Goal: Information Seeking & Learning: Learn about a topic

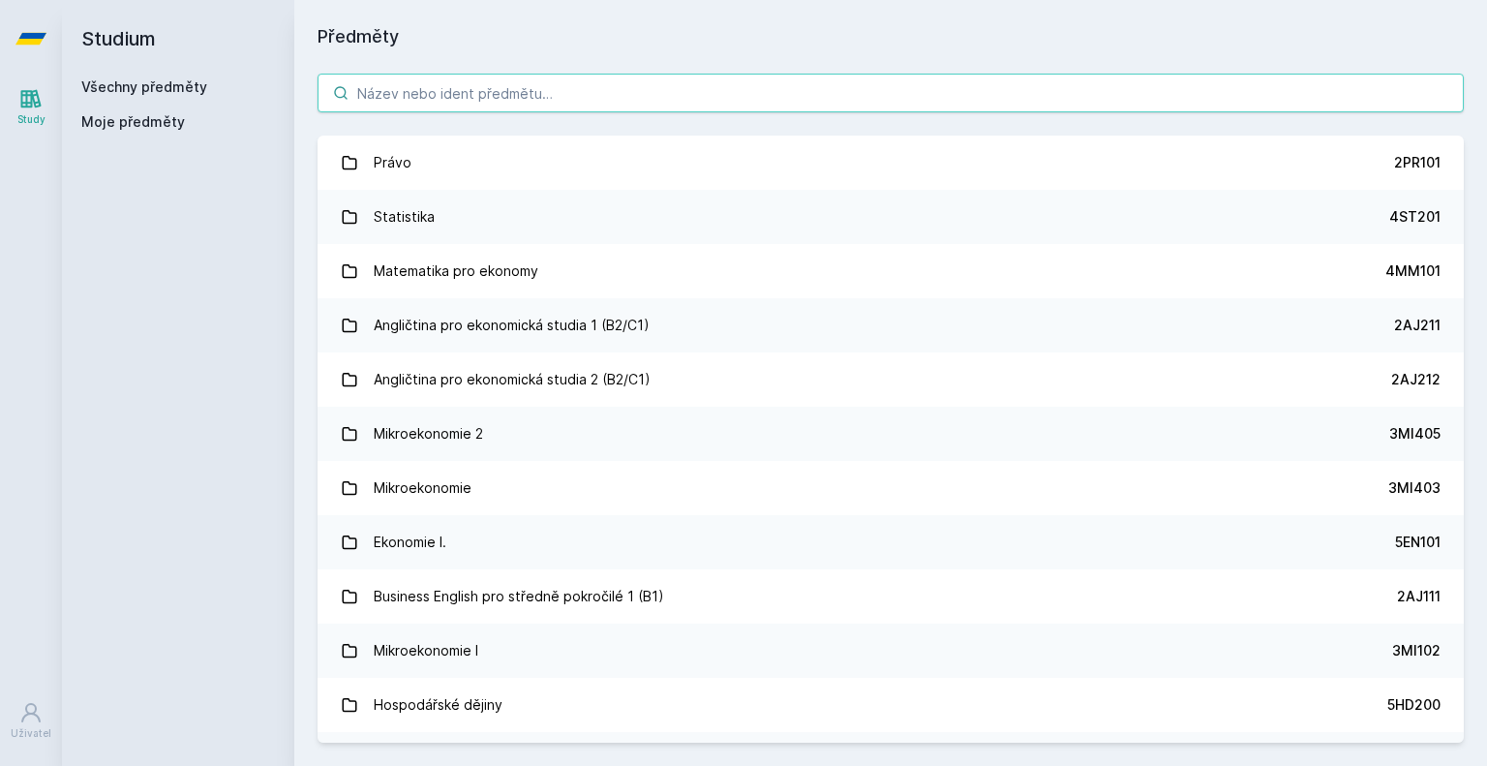
click at [528, 99] on input "search" at bounding box center [890, 93] width 1146 height 39
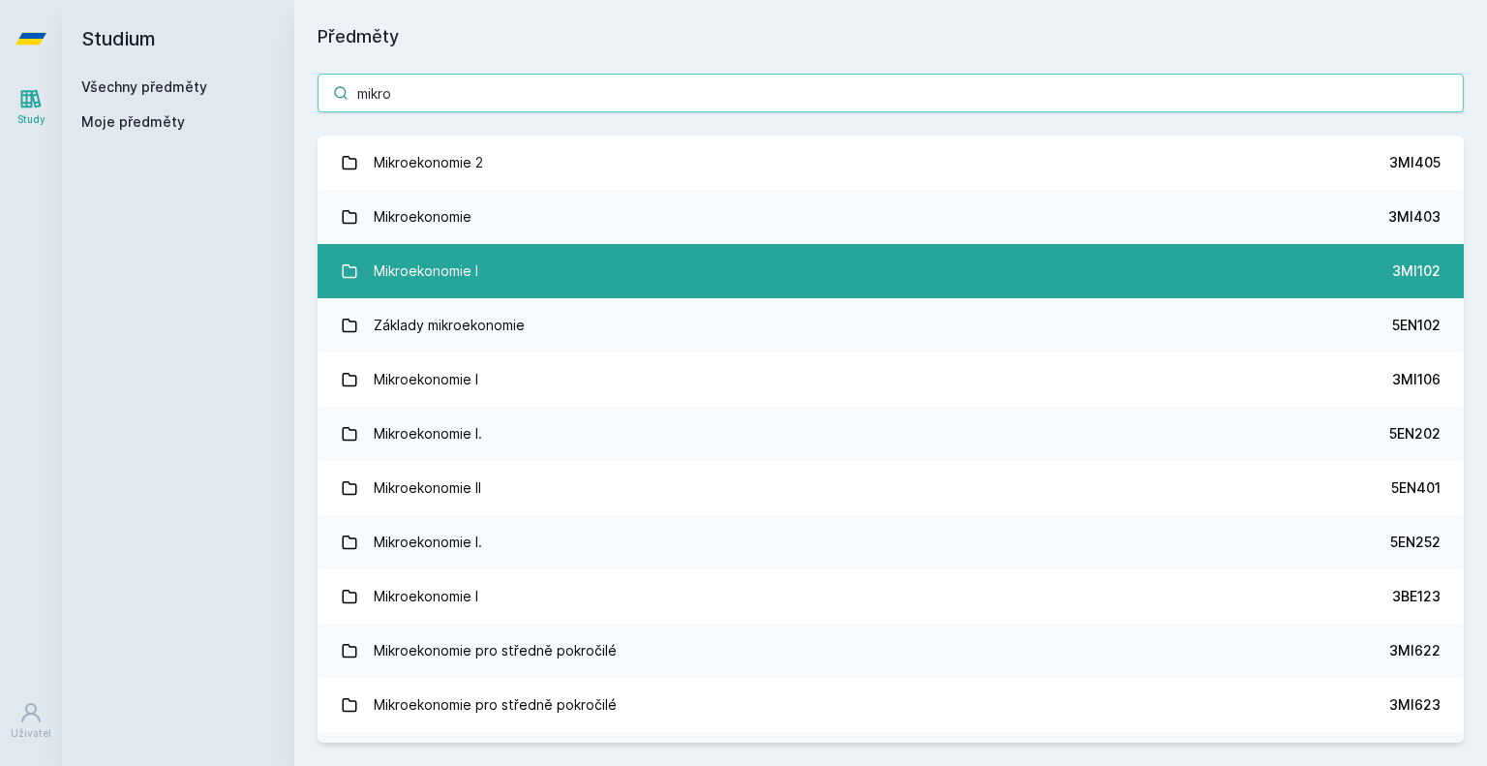
type input "mikro"
click at [554, 278] on link "Mikroekonomie I 3MI102" at bounding box center [890, 271] width 1146 height 54
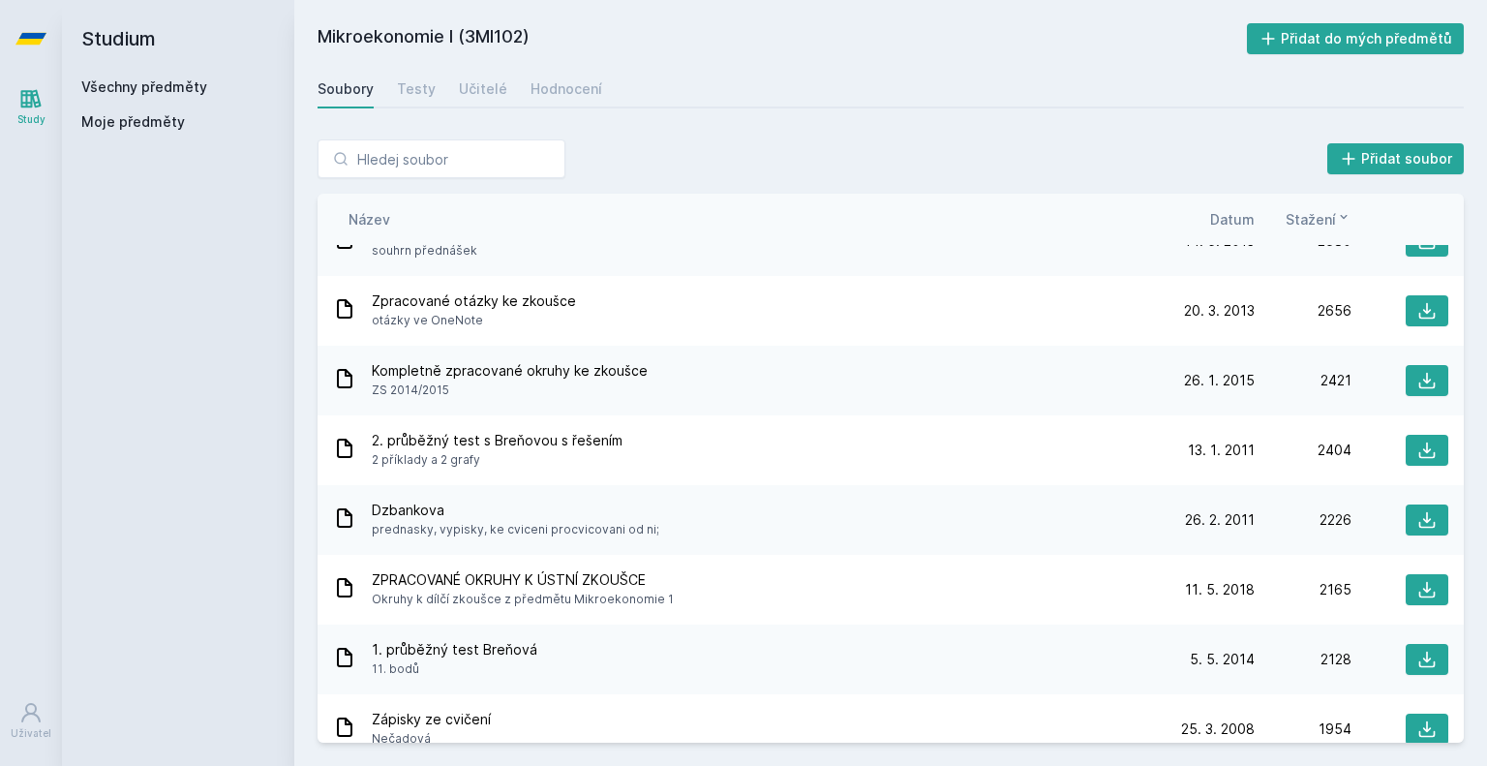
scroll to position [395, 0]
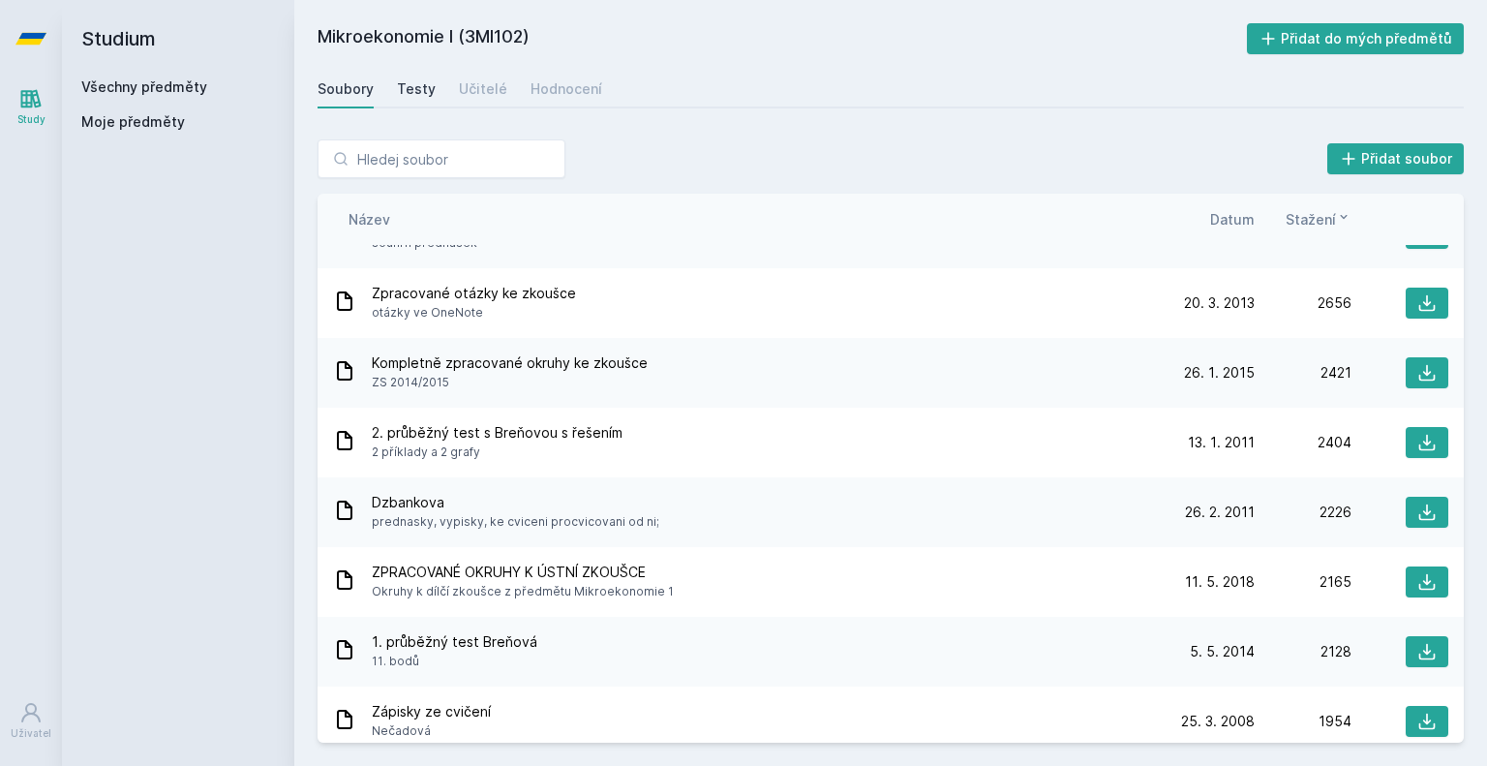
click at [412, 92] on div "Testy" at bounding box center [416, 88] width 39 height 19
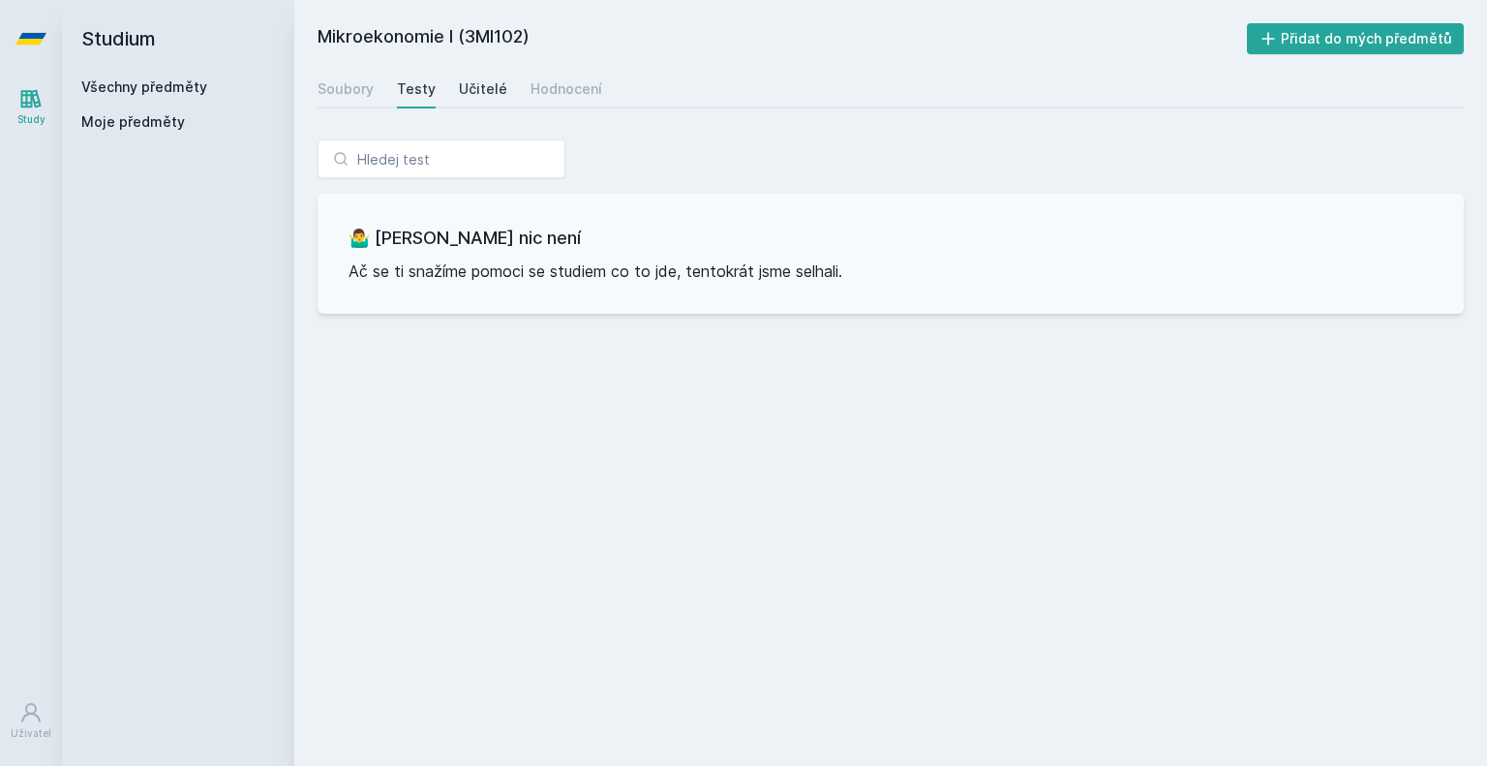
click at [476, 79] on div "Učitelé" at bounding box center [483, 88] width 48 height 19
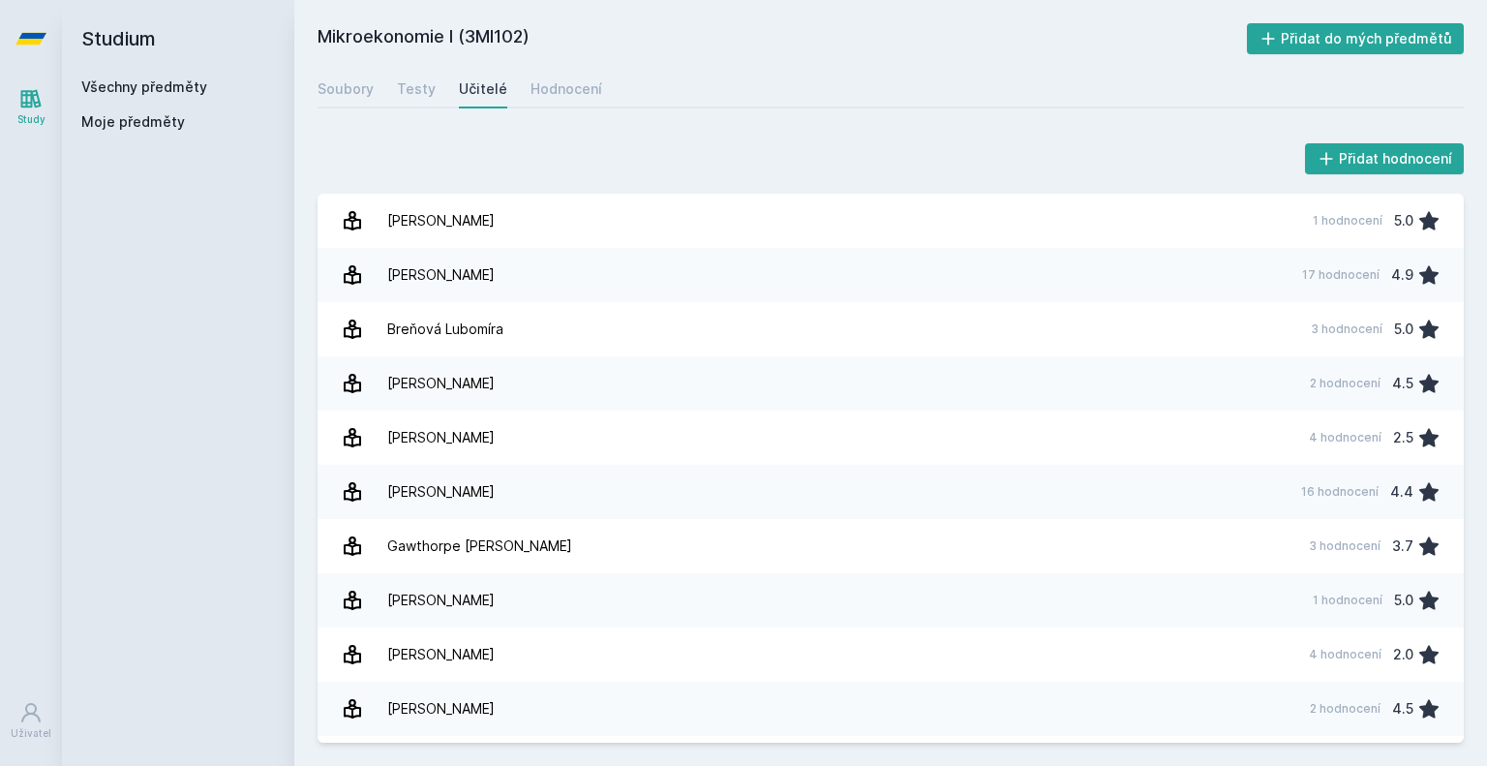
click at [265, 425] on div "Studium Všechny předměty Moje předměty" at bounding box center [178, 383] width 232 height 766
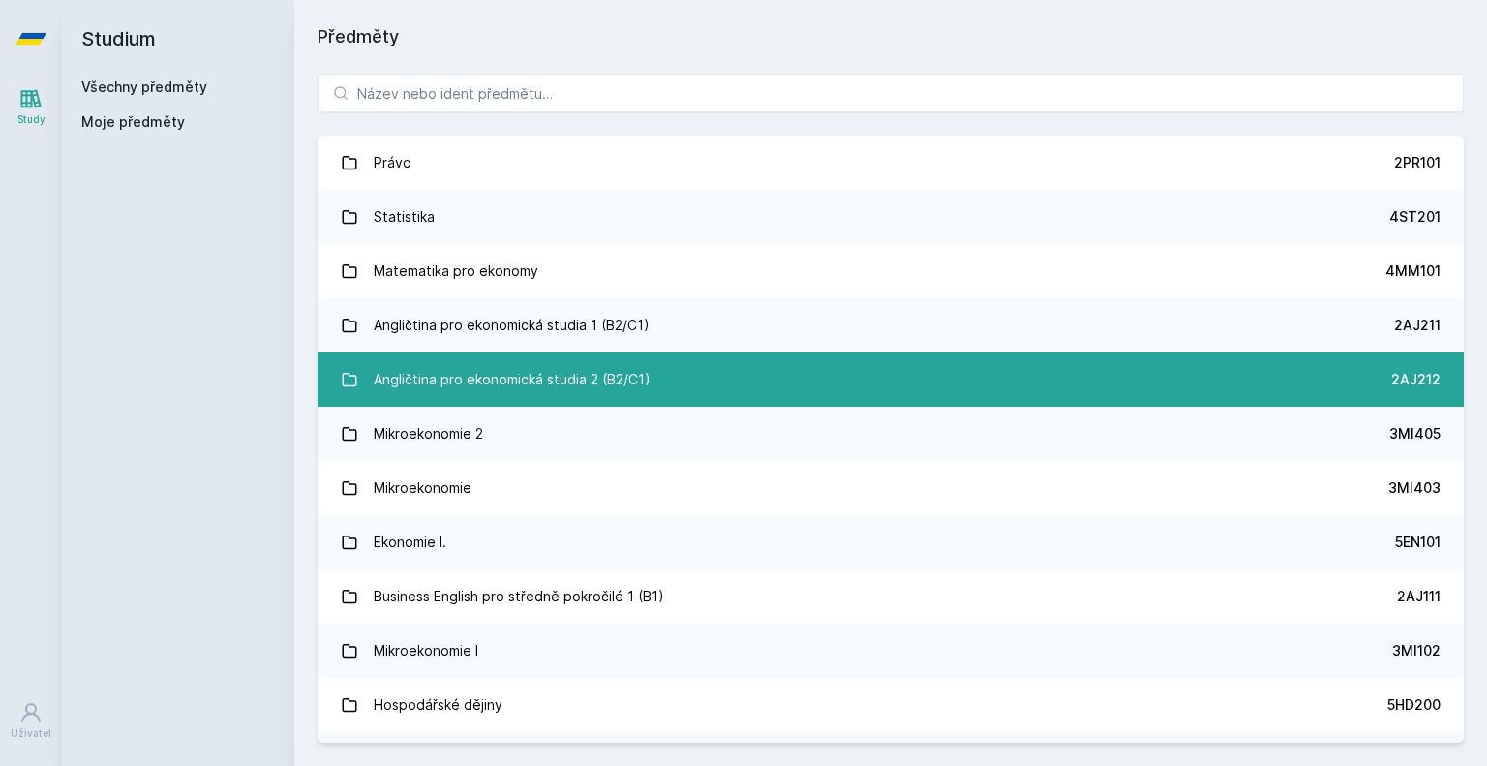
click at [572, 390] on div "Angličtina pro ekonomická studia 2 (B2/C1)" at bounding box center [512, 379] width 277 height 39
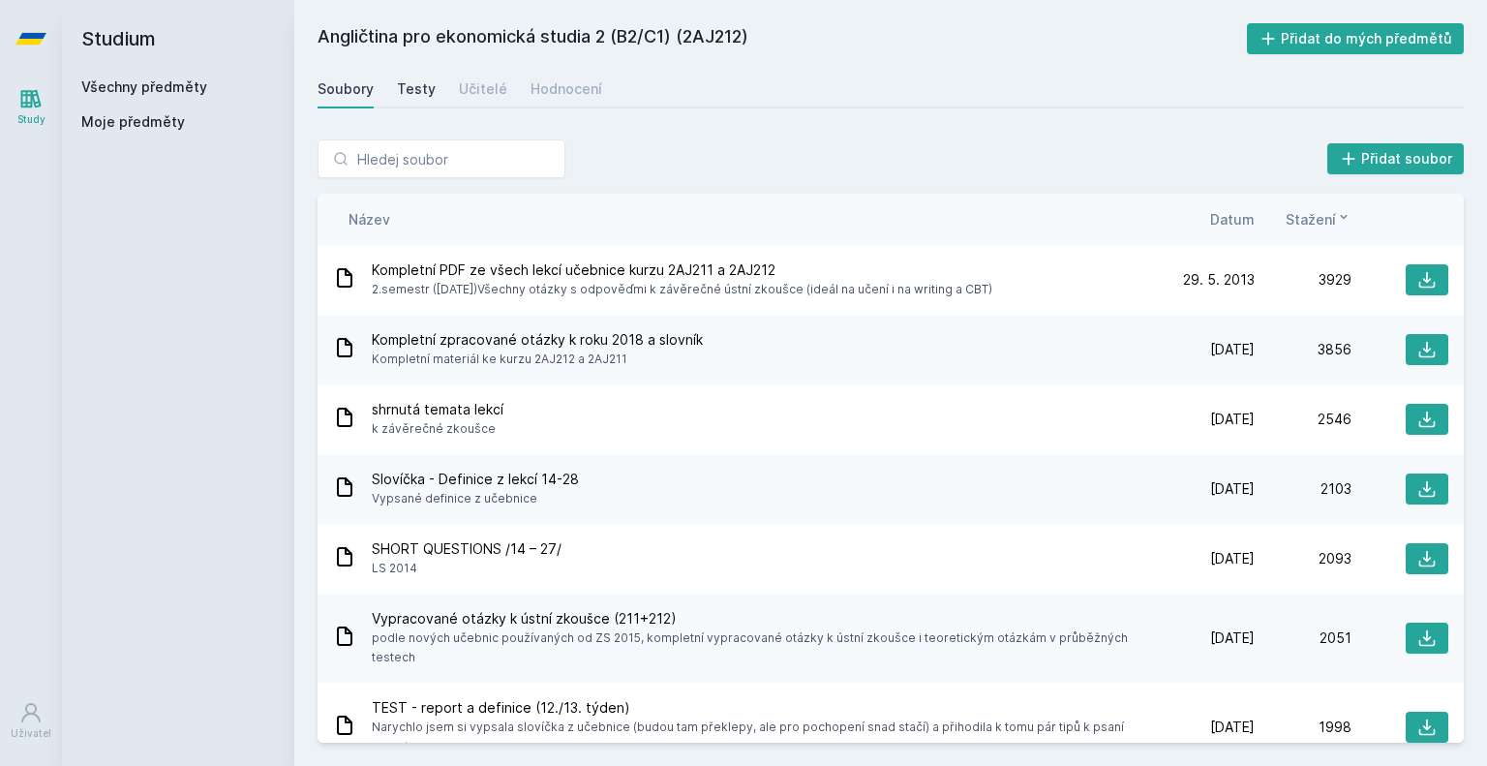
click at [423, 84] on div "Testy" at bounding box center [416, 88] width 39 height 19
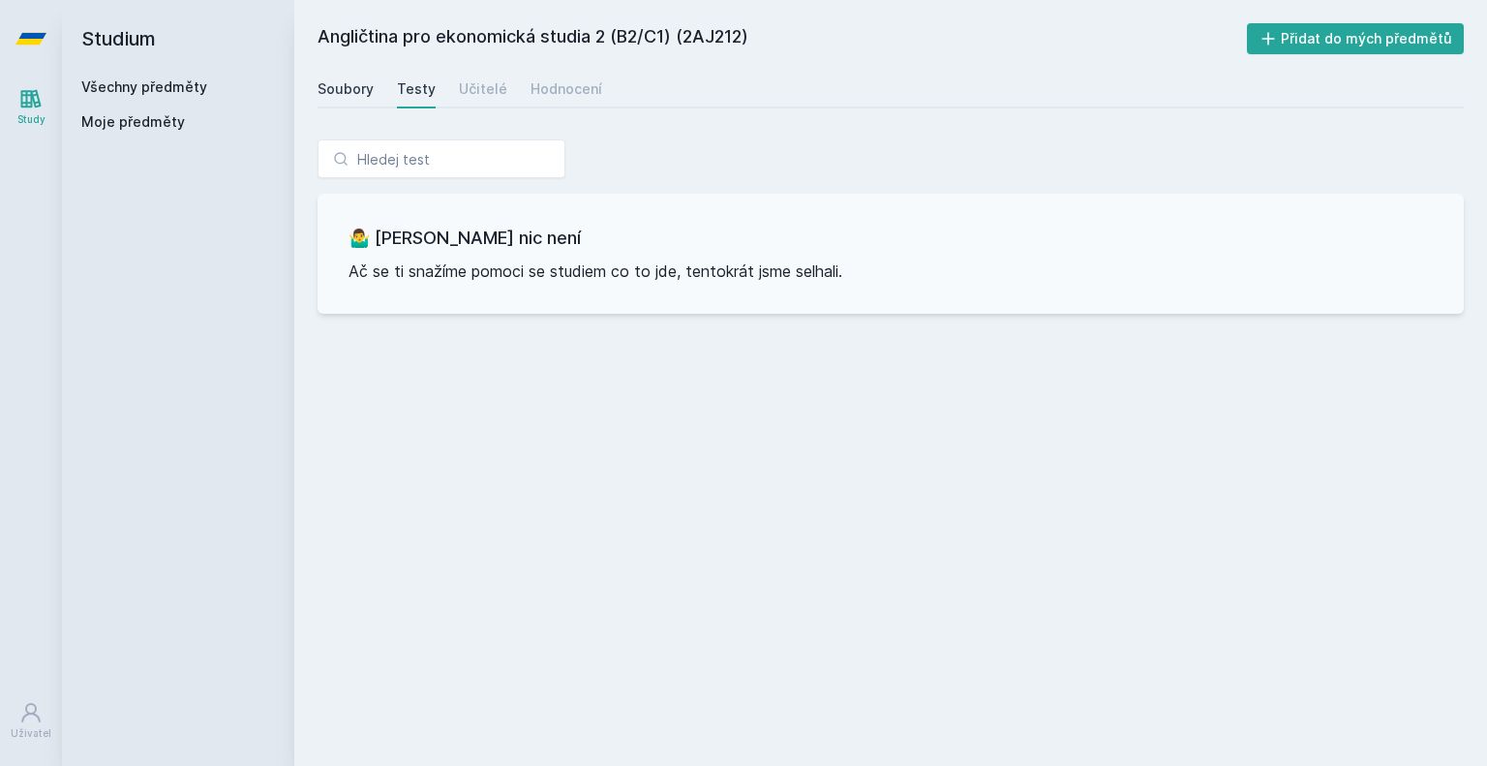
click at [364, 81] on div "Soubory" at bounding box center [345, 88] width 56 height 19
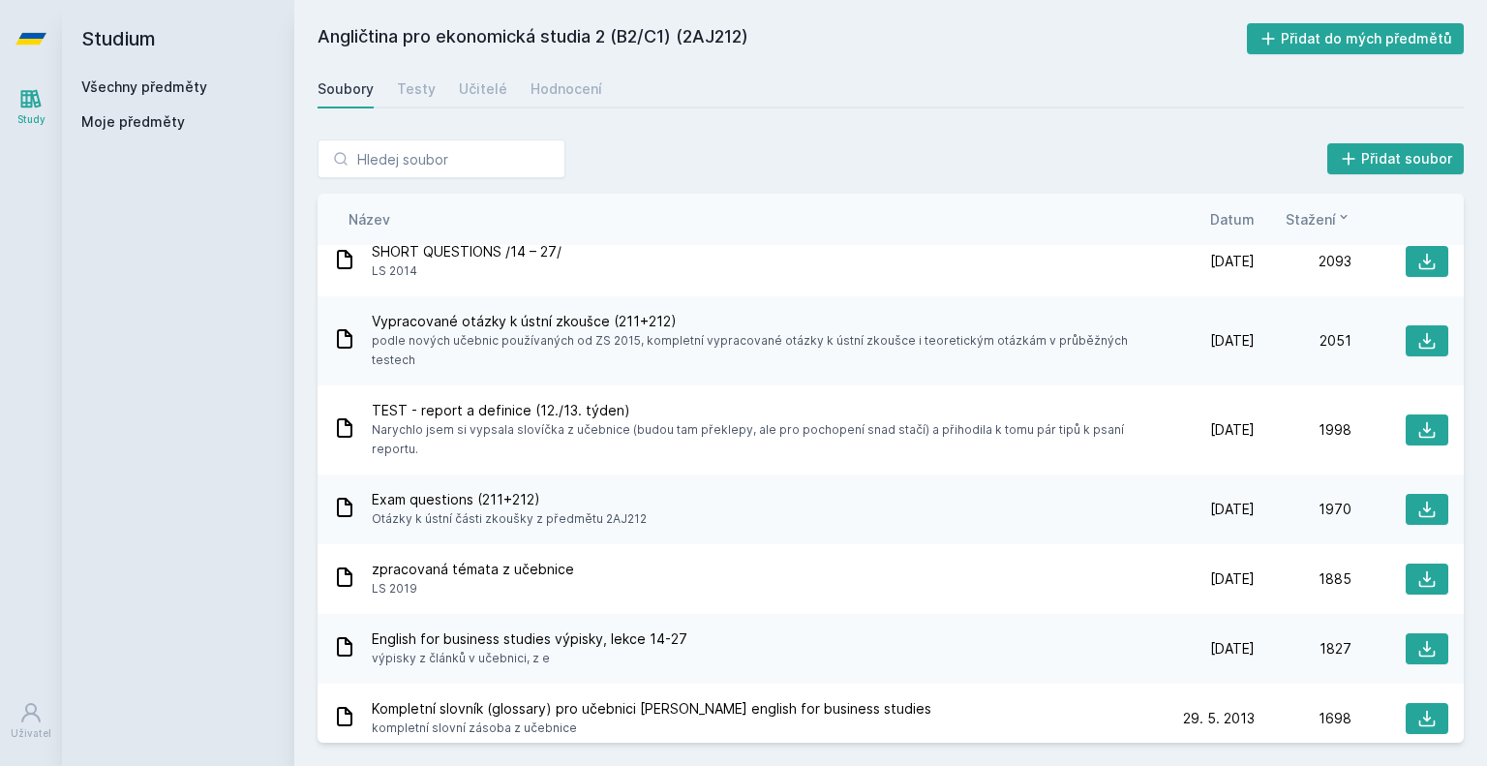
scroll to position [308, 0]
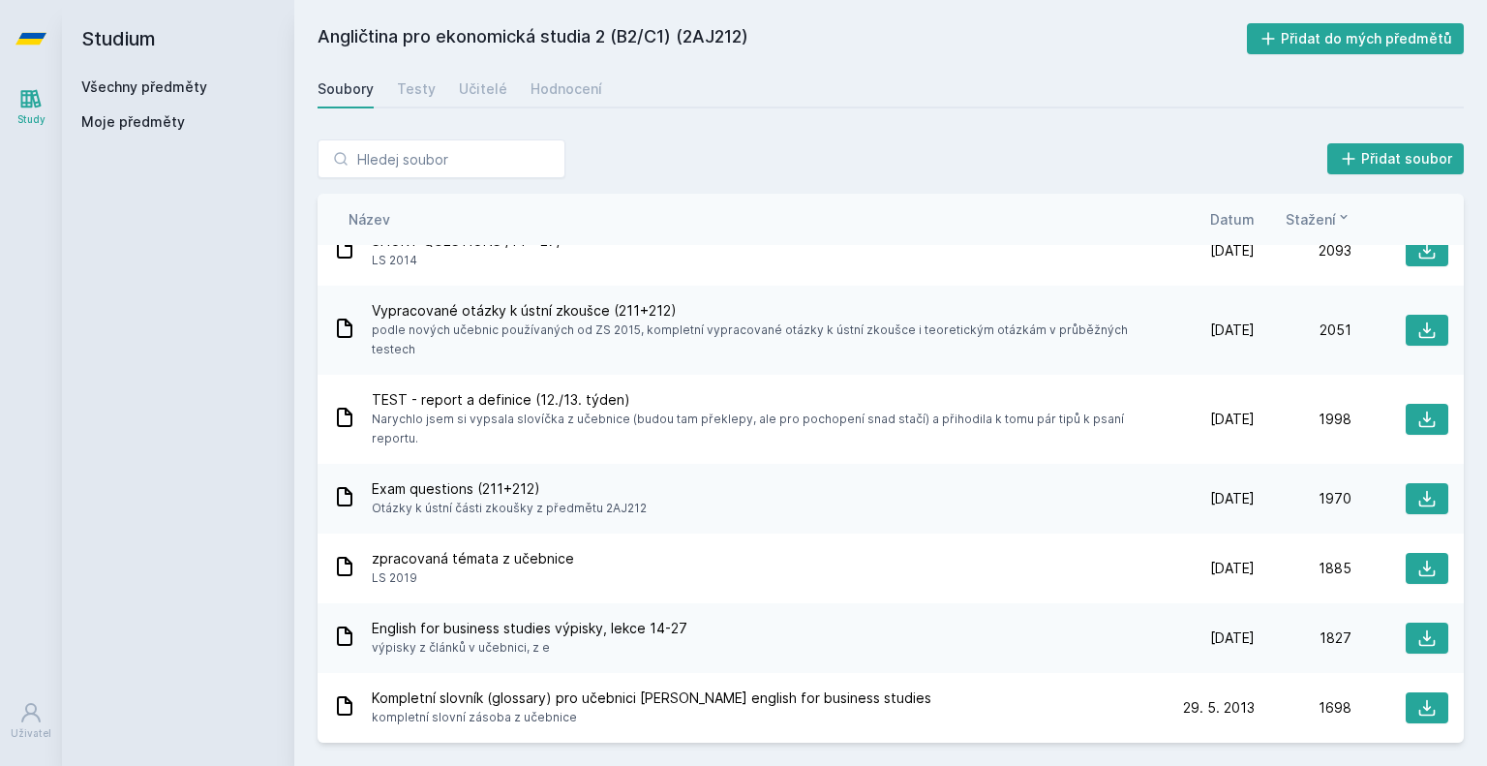
click at [441, 464] on div "Exam questions (211+212) [PERSON_NAME] k ústní části zkoušky z předmětu 2AJ212 …" at bounding box center [890, 499] width 1146 height 70
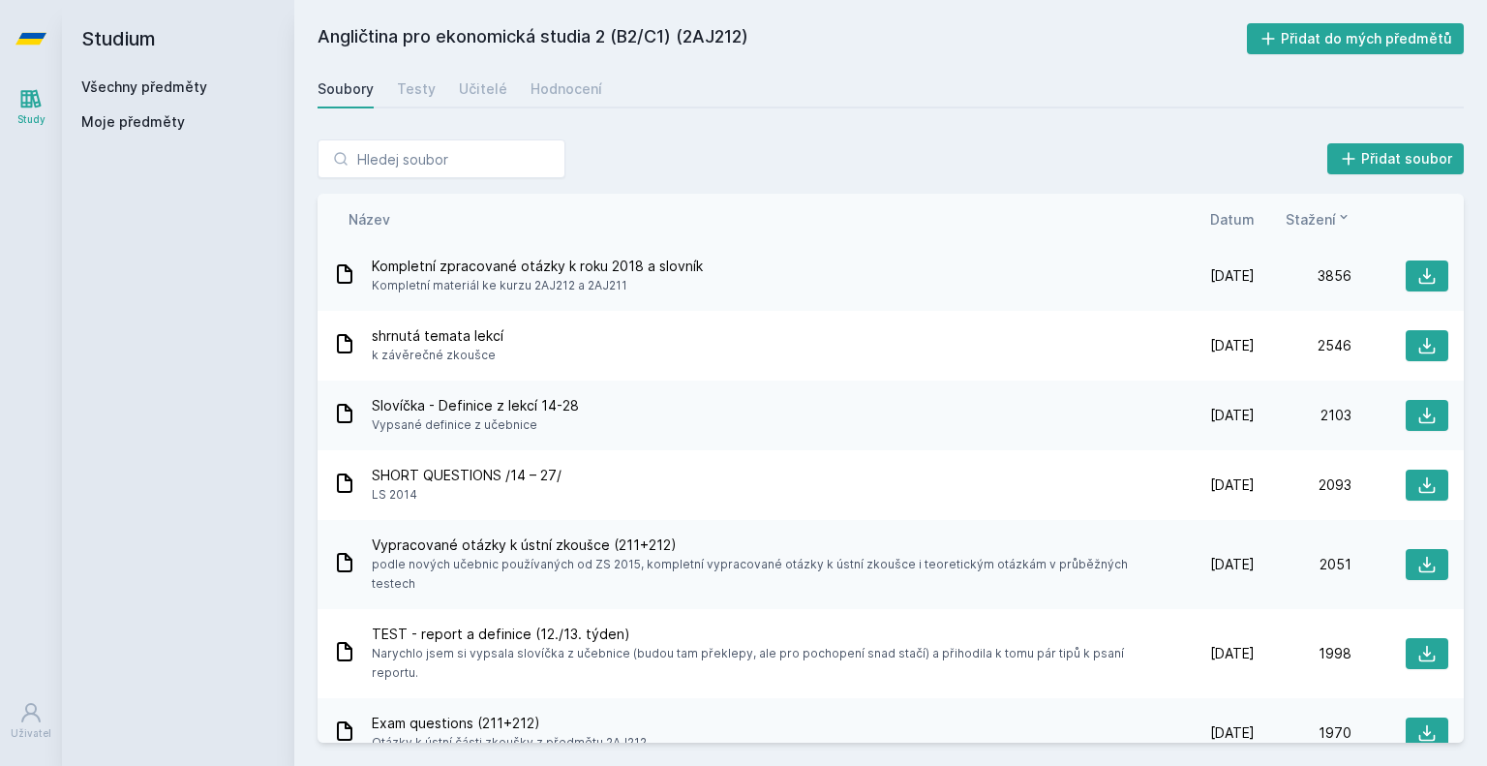
scroll to position [0, 0]
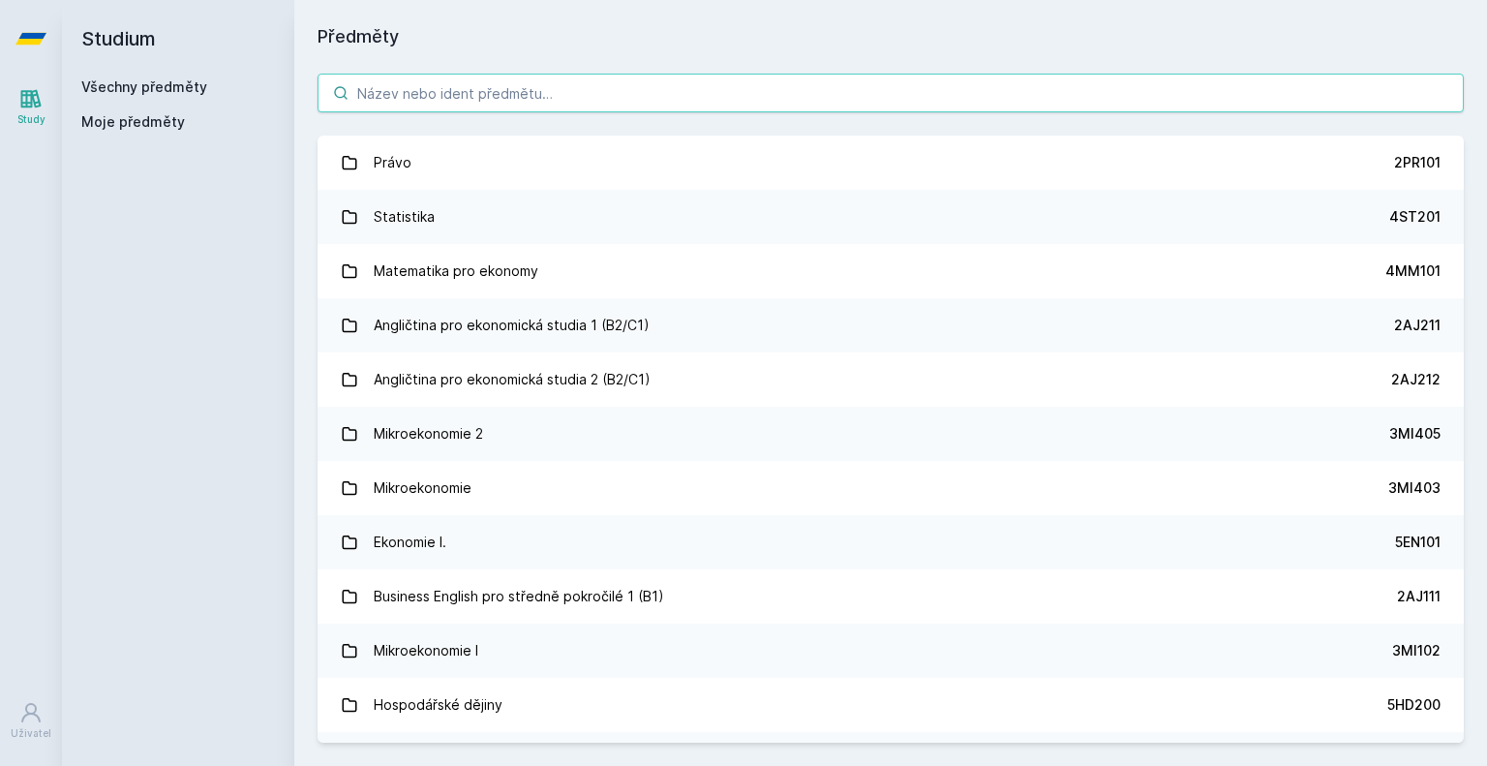
click at [712, 92] on input "search" at bounding box center [890, 93] width 1146 height 39
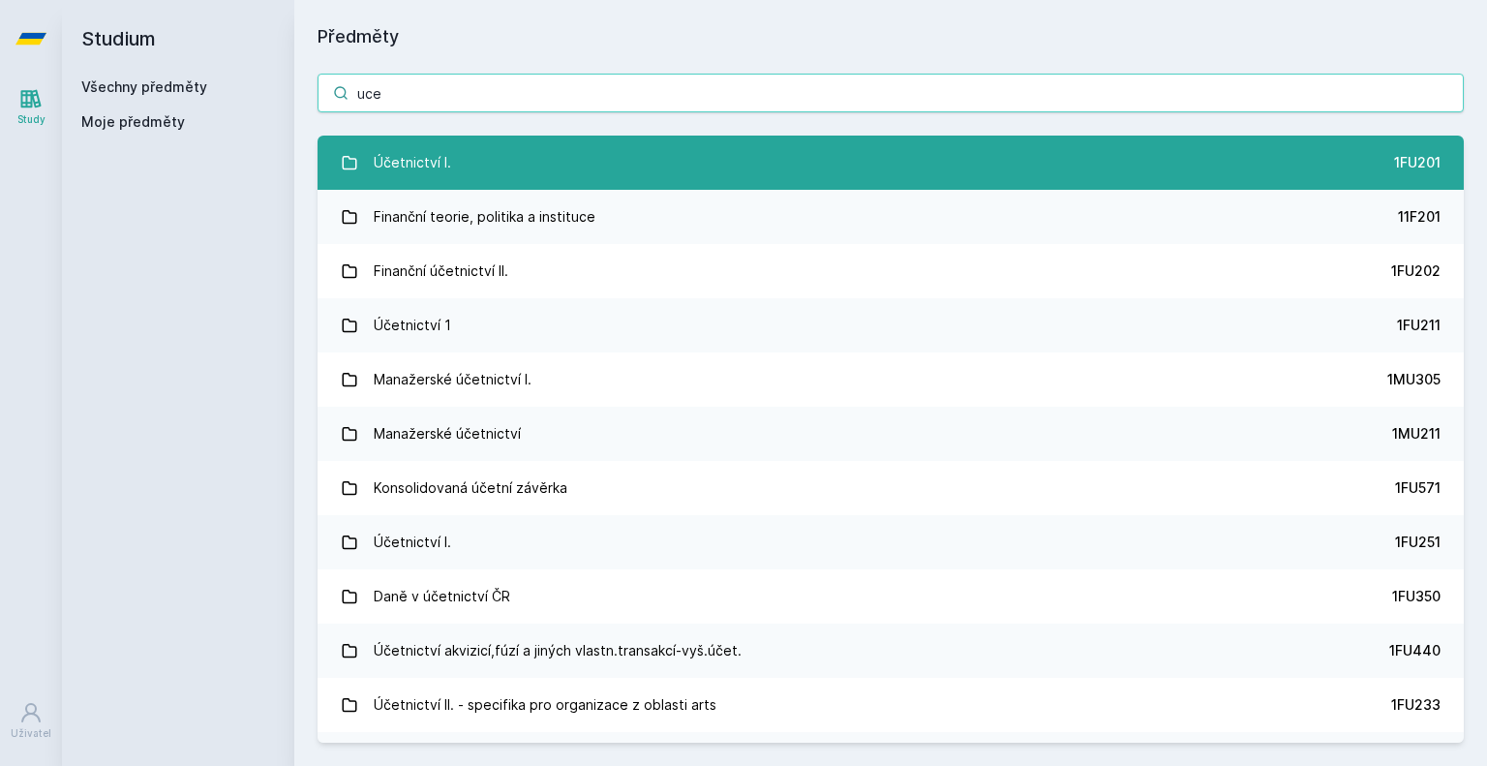
type input "uce"
click at [616, 160] on link "Účetnictví I. 1FU201" at bounding box center [890, 163] width 1146 height 54
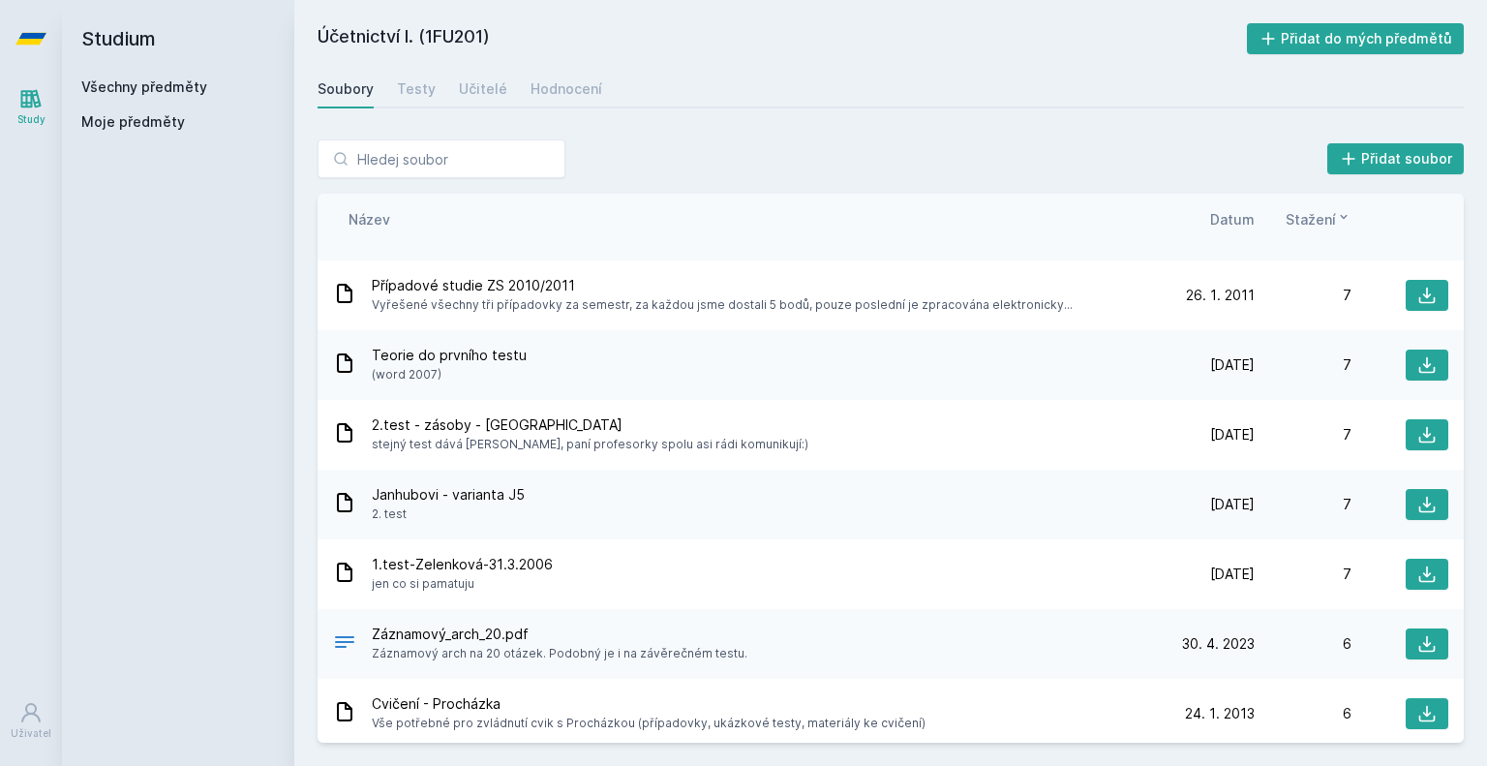
scroll to position [5866, 0]
